Goal: Find specific page/section: Find specific page/section

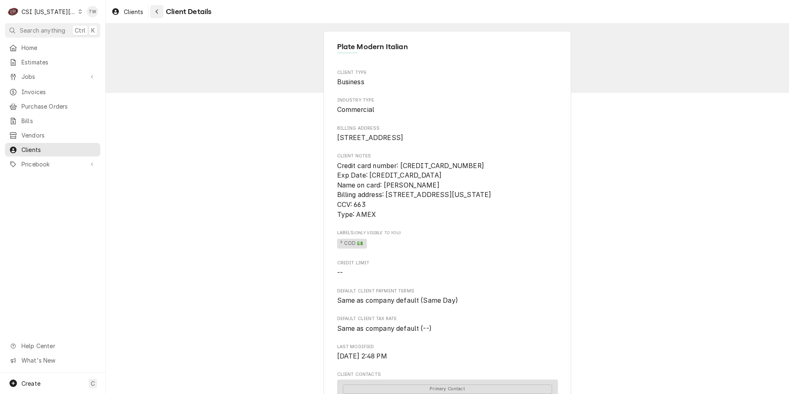
click at [162, 11] on button "Navigate back" at bounding box center [156, 11] width 13 height 13
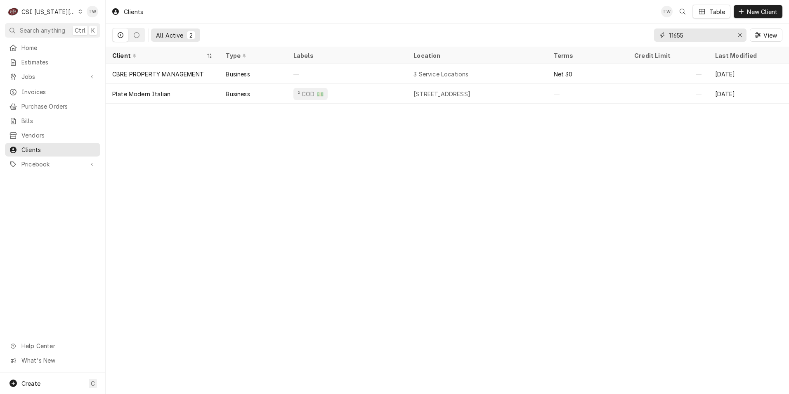
drag, startPoint x: 680, startPoint y: 33, endPoint x: 621, endPoint y: 27, distance: 59.3
click at [621, 27] on div "All Active 2 11655 View" at bounding box center [447, 35] width 670 height 23
drag, startPoint x: 689, startPoint y: 35, endPoint x: 644, endPoint y: 33, distance: 45.9
click at [656, 33] on div "11655" at bounding box center [700, 34] width 92 height 13
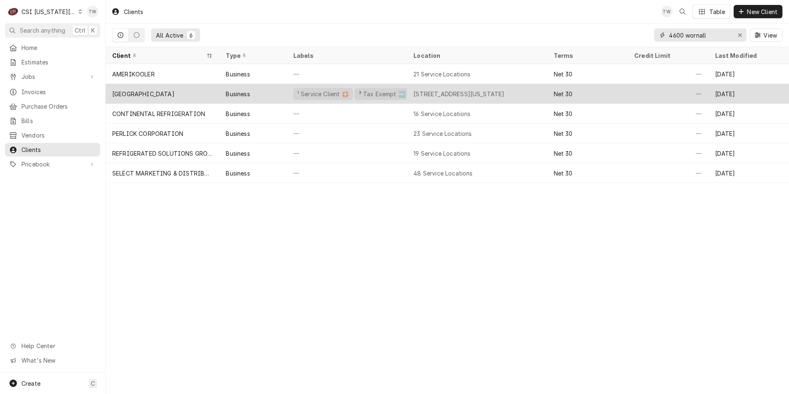
type input "4600 wornall"
click at [263, 97] on div "Business" at bounding box center [252, 94] width 67 height 20
